Goal: Task Accomplishment & Management: Manage account settings

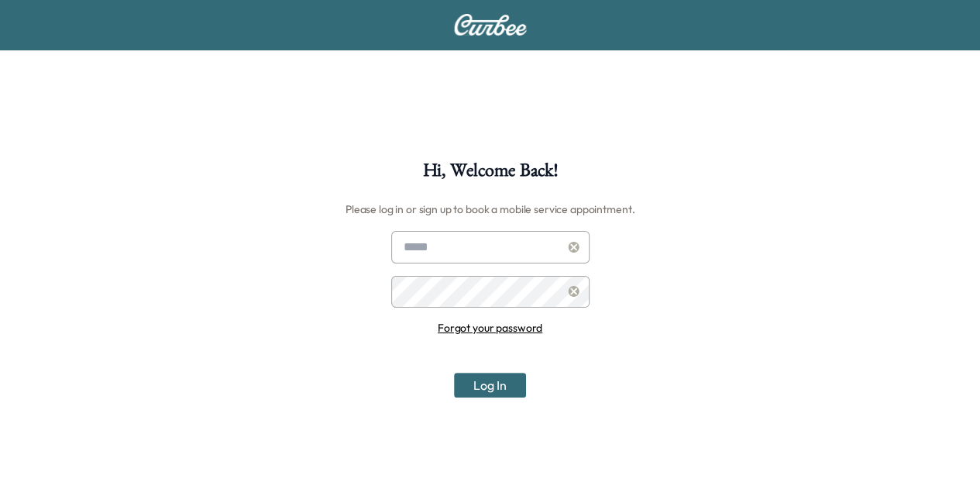
type input "**********"
click at [497, 379] on button "Log In" at bounding box center [490, 385] width 72 height 25
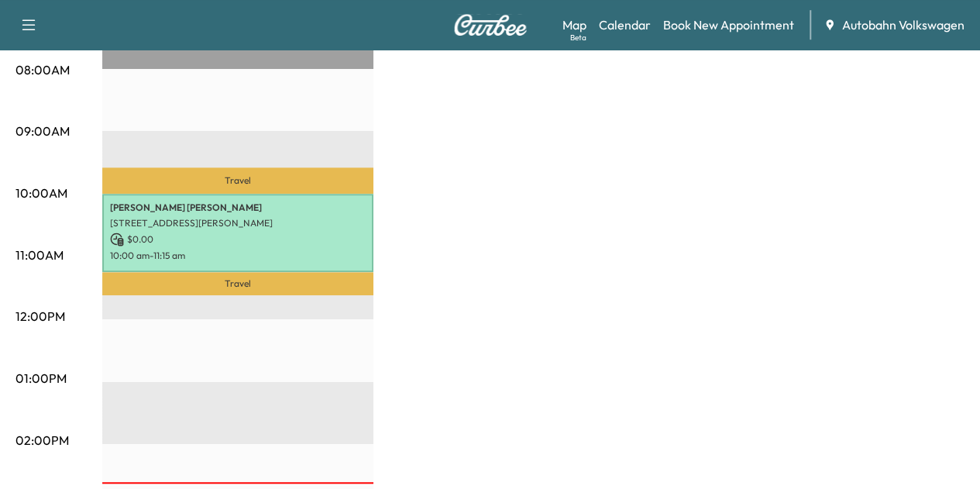
scroll to position [457, 0]
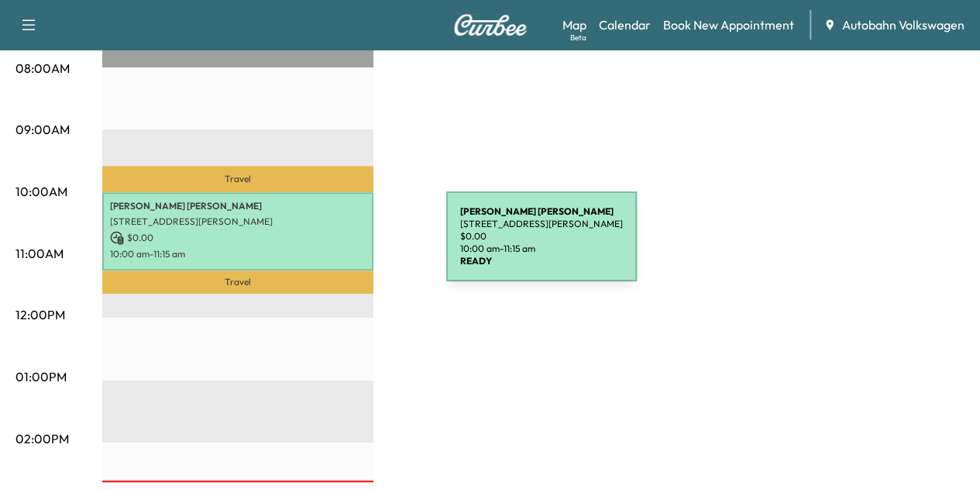
click at [330, 248] on p "10:00 am - 11:15 am" at bounding box center [238, 254] width 256 height 12
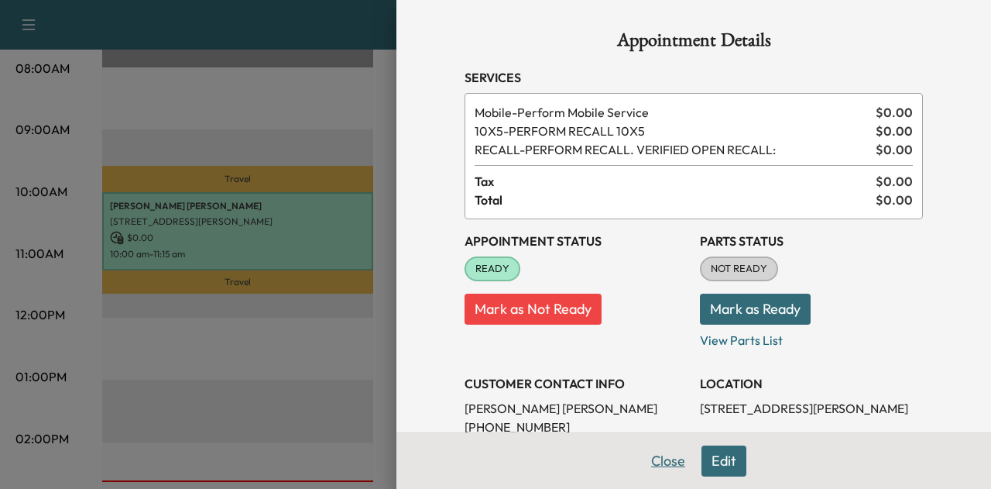
click at [654, 469] on button "Close" at bounding box center [668, 460] width 54 height 31
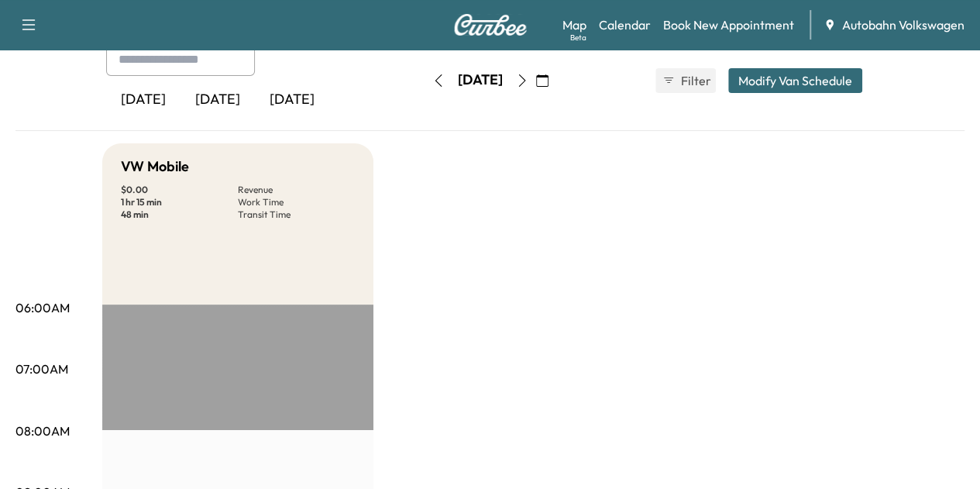
scroll to position [0, 0]
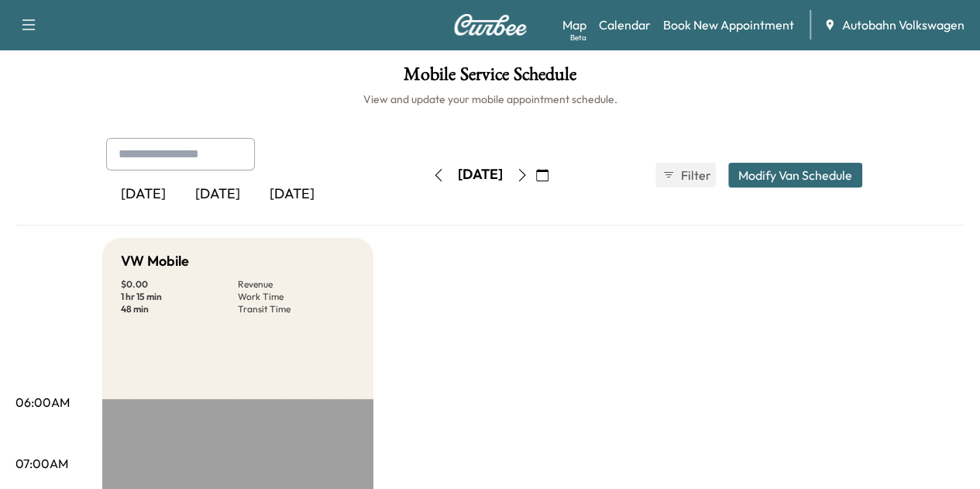
click at [255, 192] on div "[DATE]" at bounding box center [292, 195] width 74 height 36
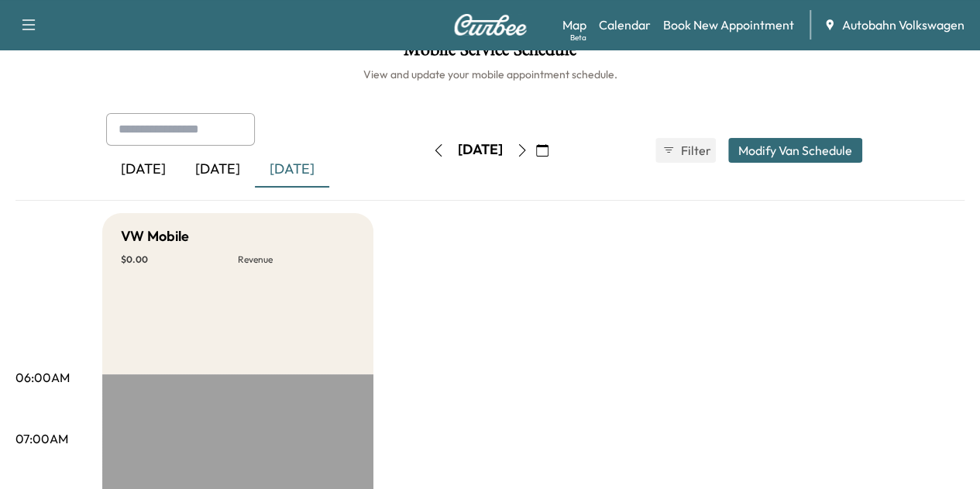
scroll to position [10, 0]
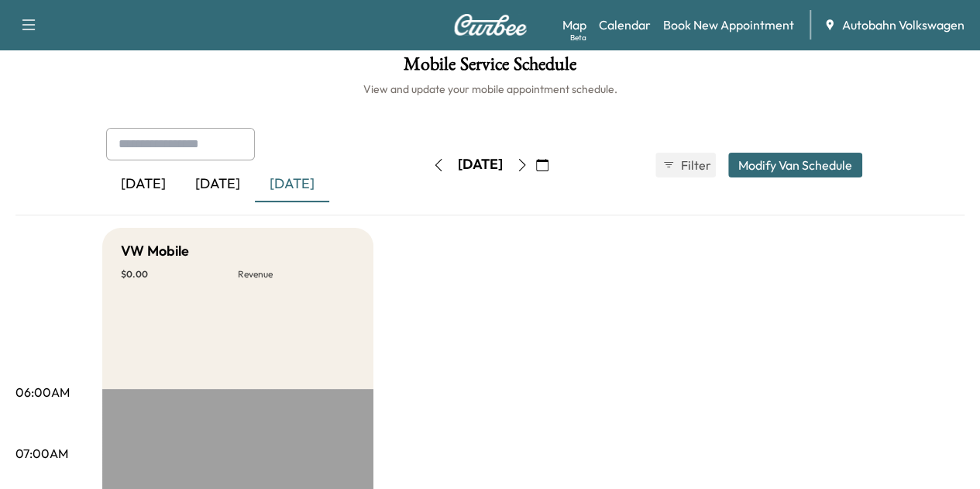
click at [180, 185] on div "[DATE]" at bounding box center [217, 185] width 74 height 36
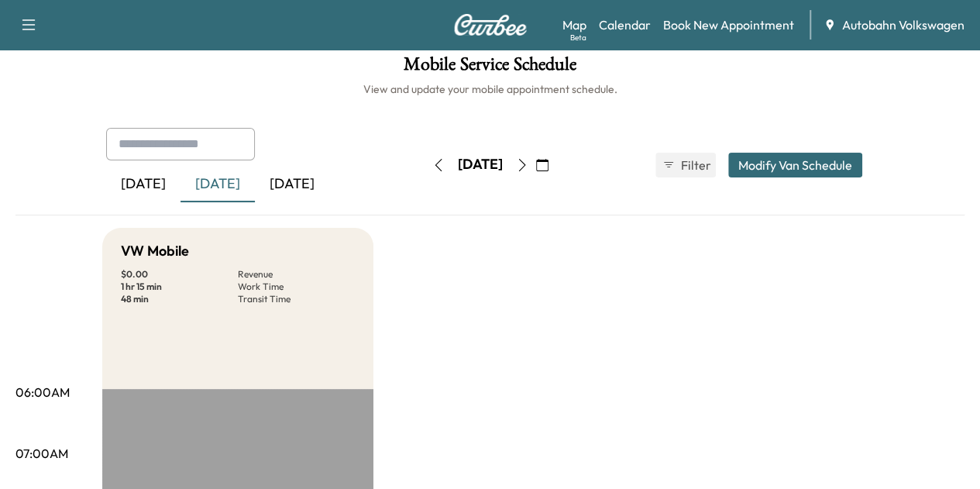
click at [106, 180] on div "[DATE]" at bounding box center [143, 185] width 74 height 36
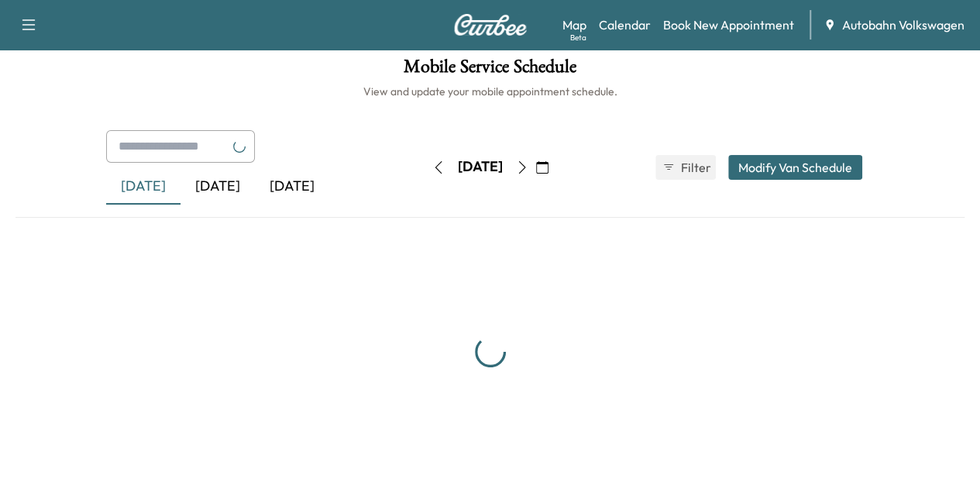
scroll to position [10, 0]
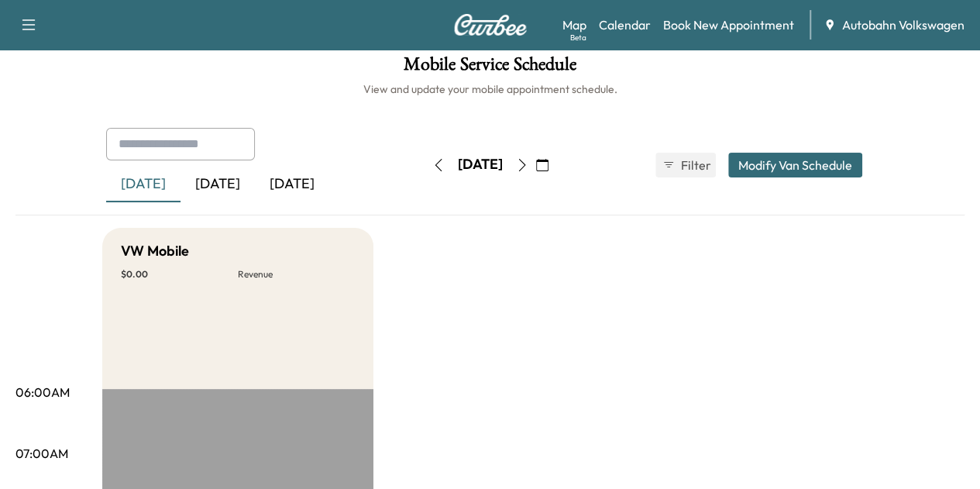
click at [180, 182] on div "[DATE]" at bounding box center [217, 185] width 74 height 36
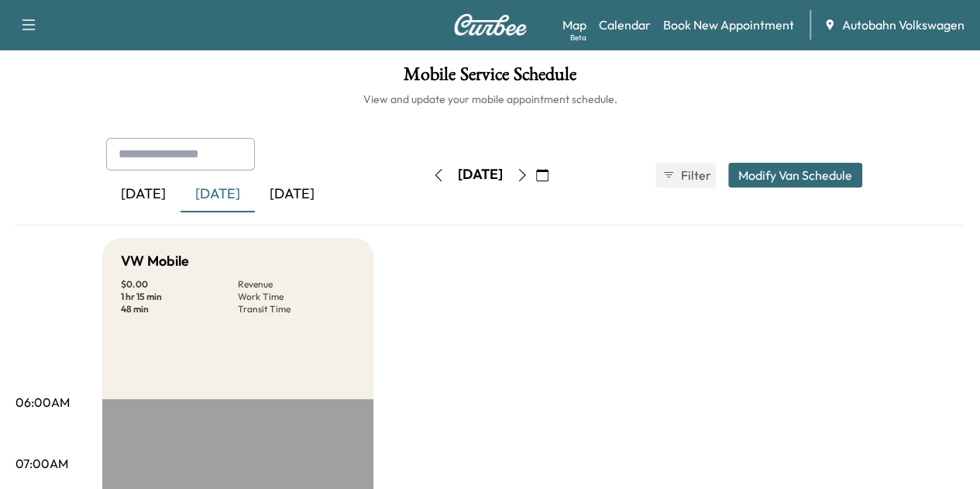
click at [528, 169] on icon "button" at bounding box center [522, 175] width 12 height 12
click at [525, 170] on icon "button" at bounding box center [521, 175] width 7 height 12
